Goal: Task Accomplishment & Management: Use online tool/utility

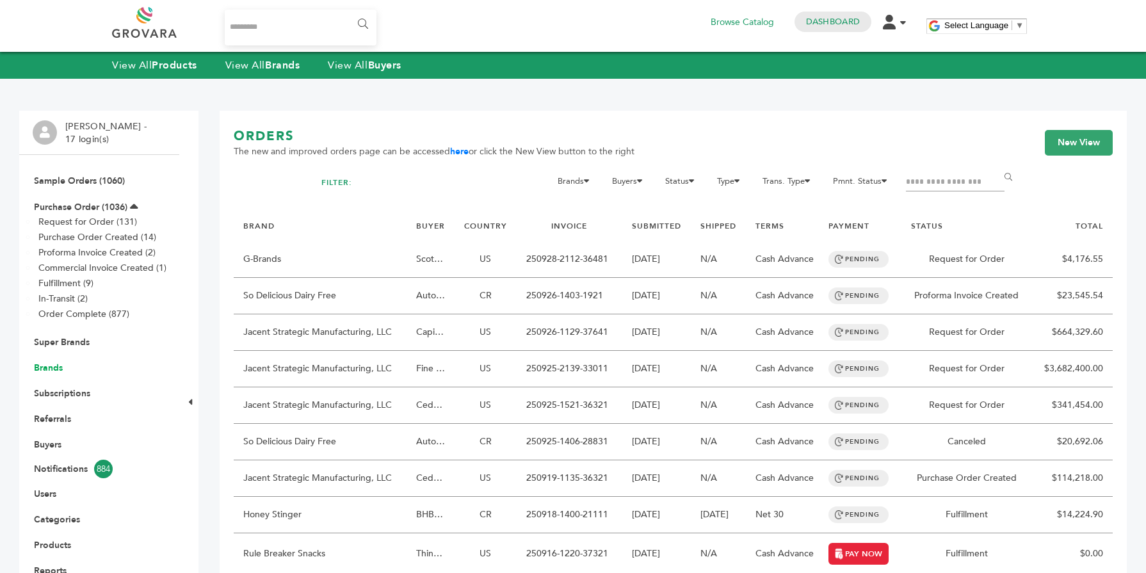
click at [42, 371] on link "Brands" at bounding box center [48, 368] width 29 height 12
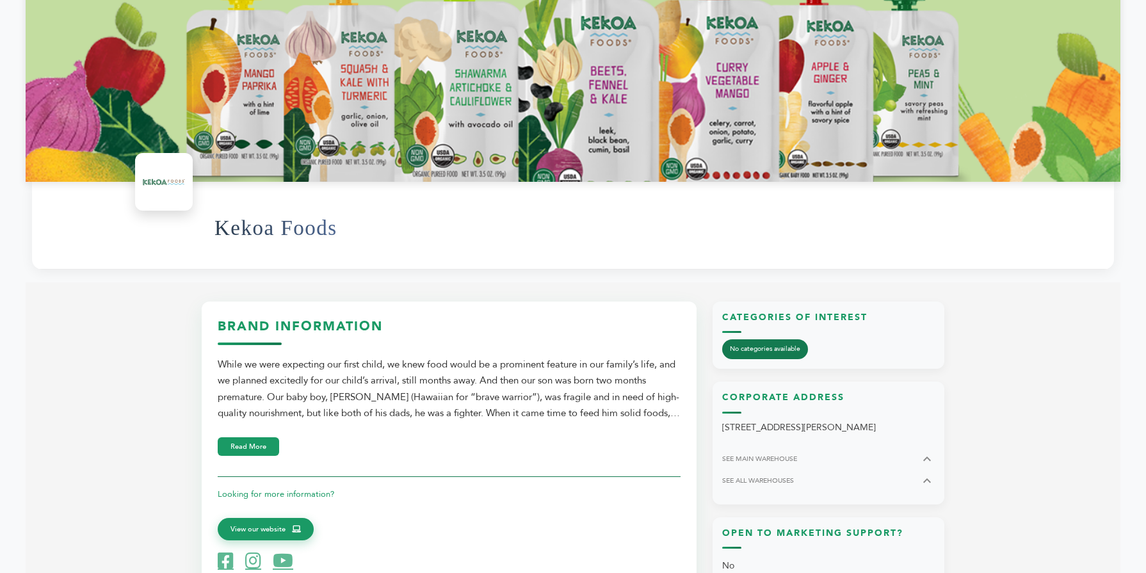
scroll to position [256, 0]
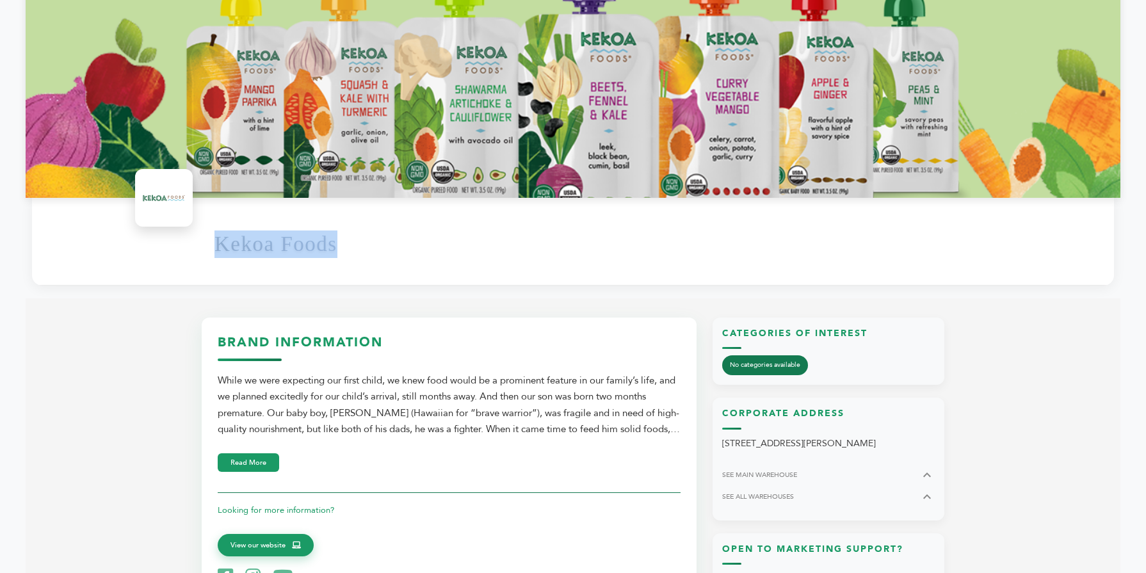
drag, startPoint x: 352, startPoint y: 250, endPoint x: 182, endPoint y: 244, distance: 169.8
click at [182, 244] on div "Kekoa Foods" at bounding box center [573, 241] width 1082 height 87
copy h1 "Kekoa Foods"
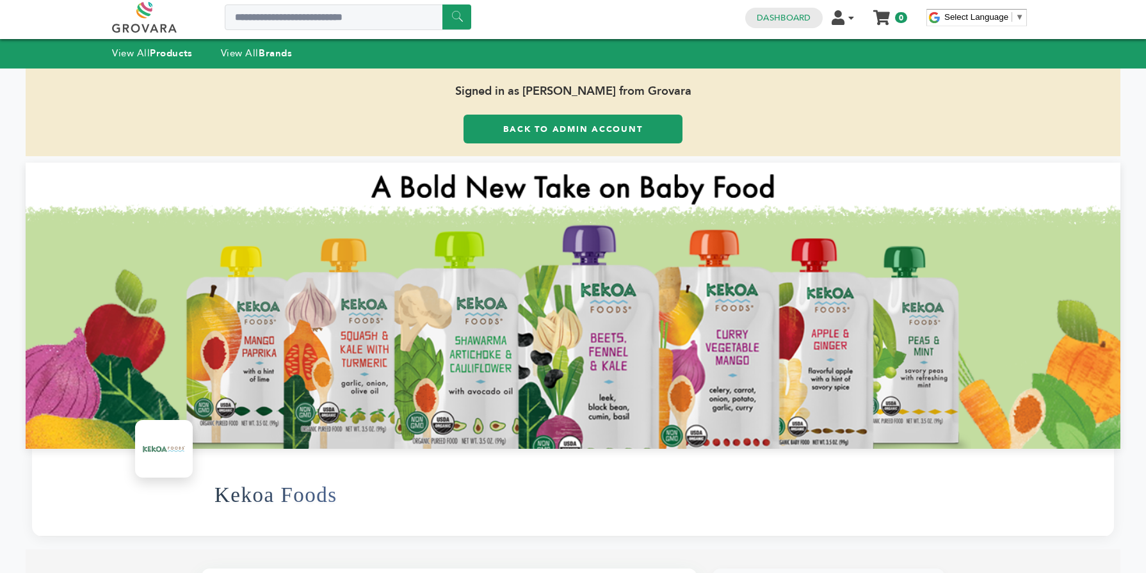
scroll to position [0, 0]
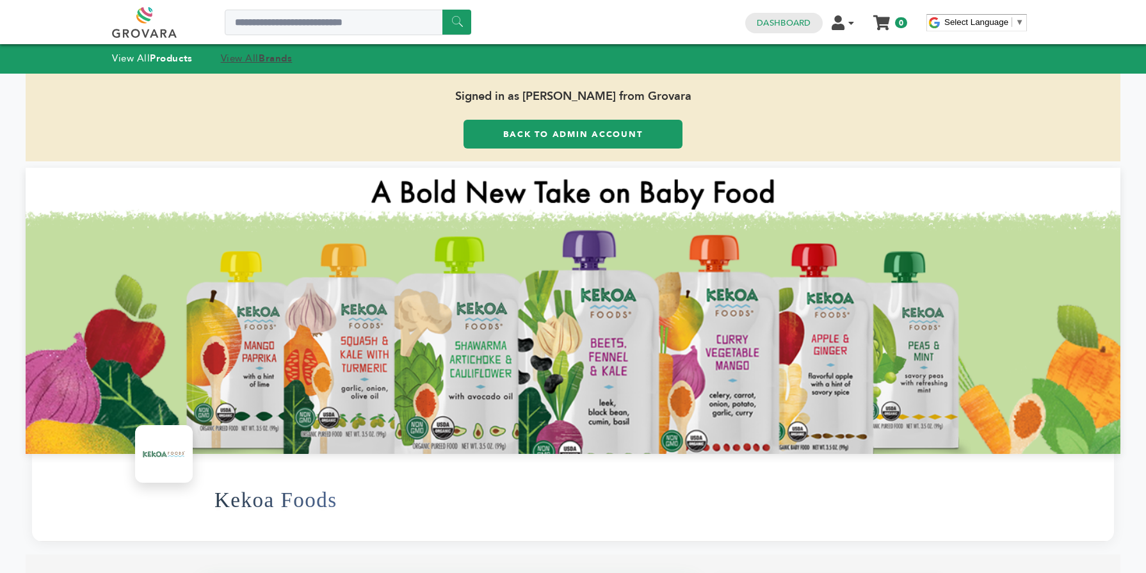
click at [263, 52] on strong "Brands" at bounding box center [275, 58] width 33 height 13
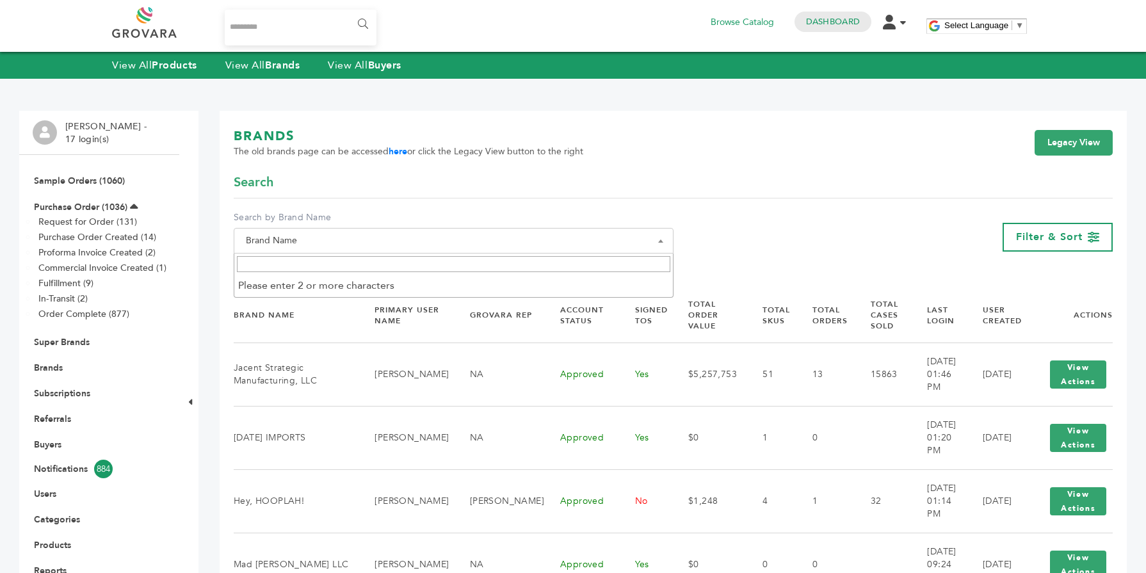
click at [358, 271] on input "Search" at bounding box center [453, 264] width 433 height 16
paste input "**********"
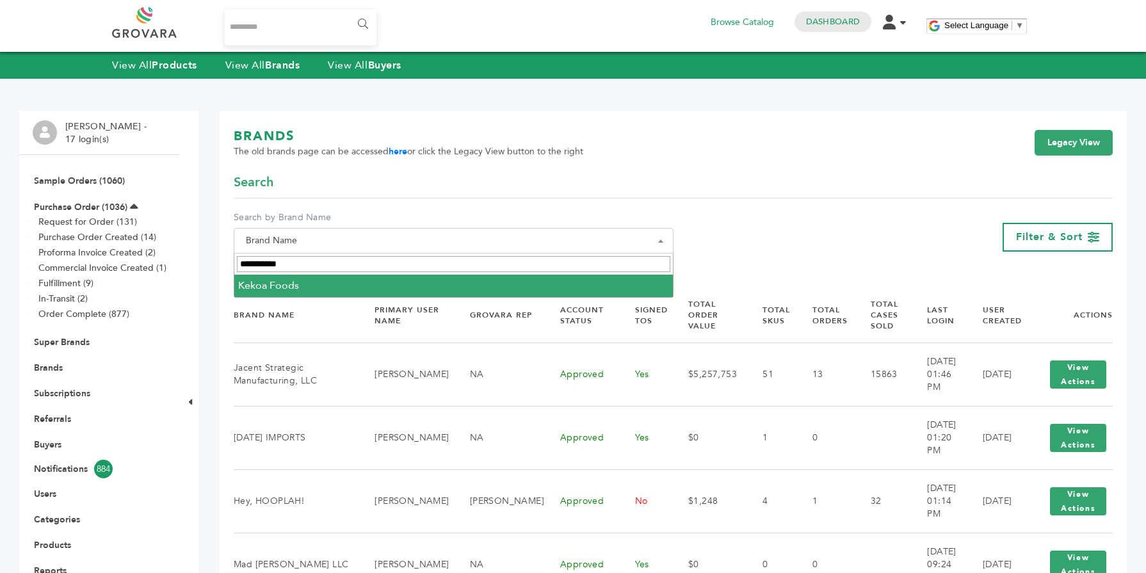
type input "**********"
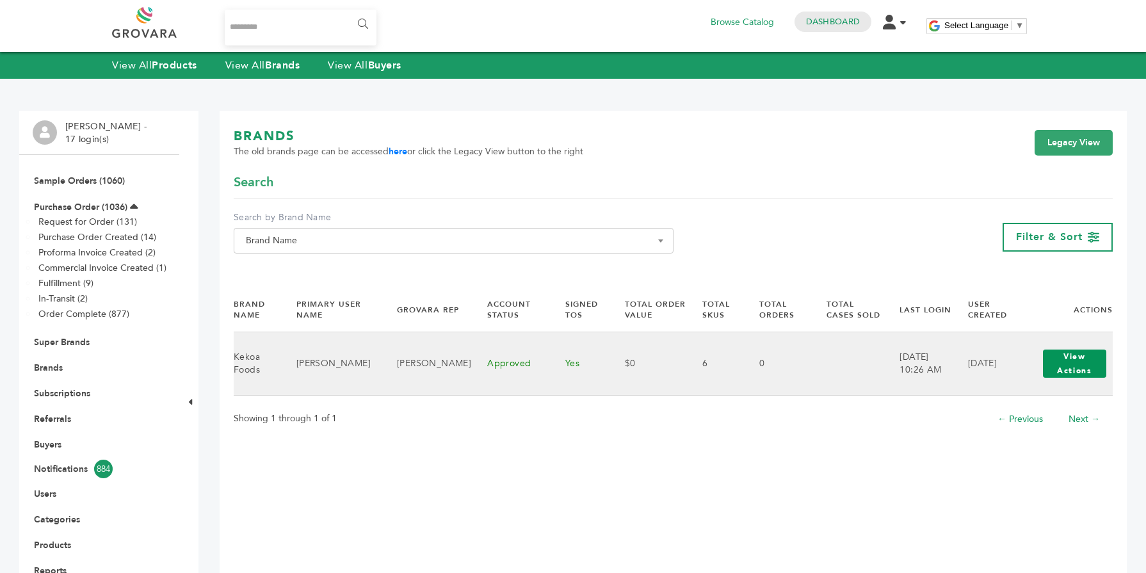
click at [1083, 360] on button "View Actions" at bounding box center [1074, 364] width 63 height 28
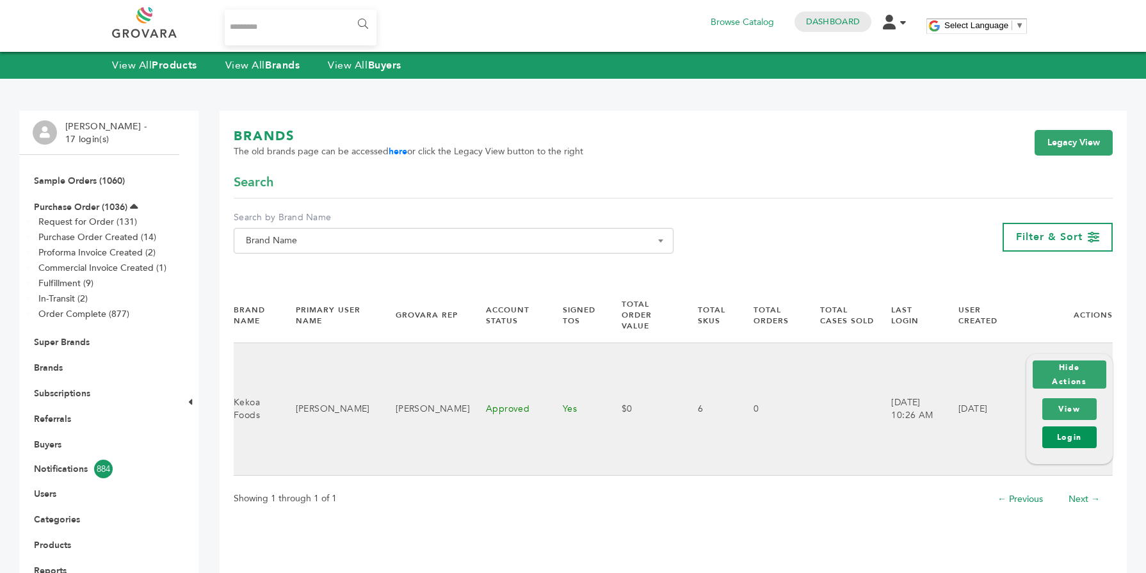
click at [1073, 426] on link "Login" at bounding box center [1069, 437] width 54 height 22
